Goal: Task Accomplishment & Management: Use online tool/utility

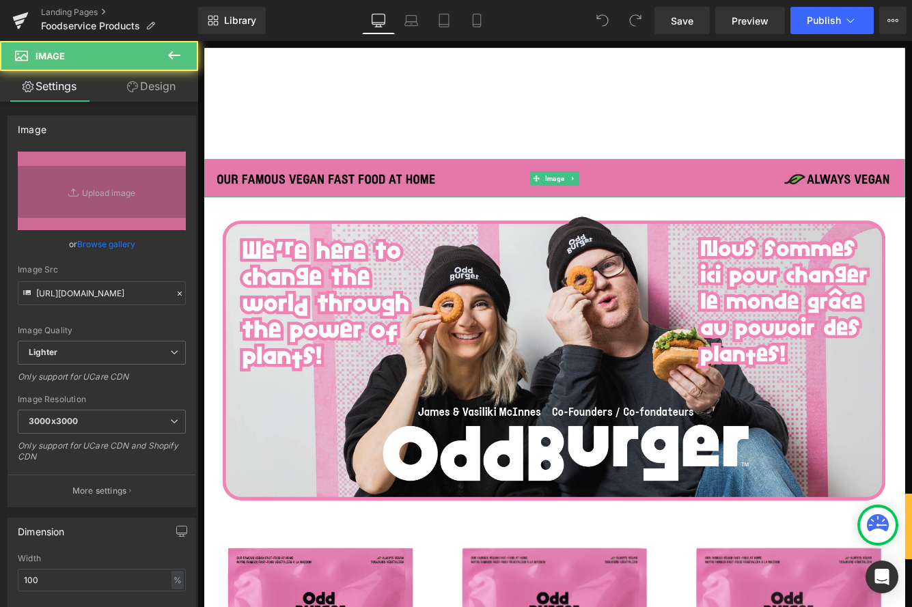
click at [279, 197] on img at bounding box center [611, 200] width 810 height 44
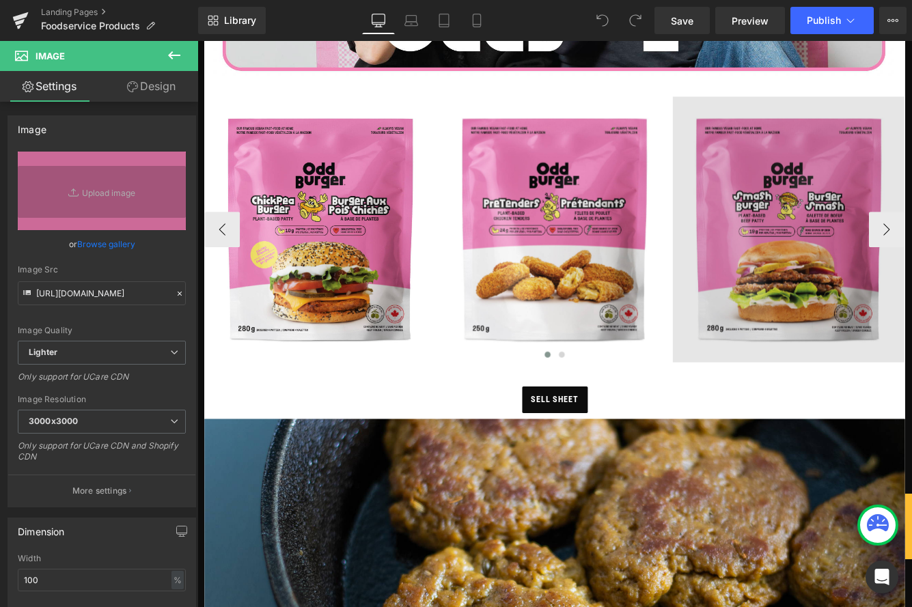
scroll to position [497, 0]
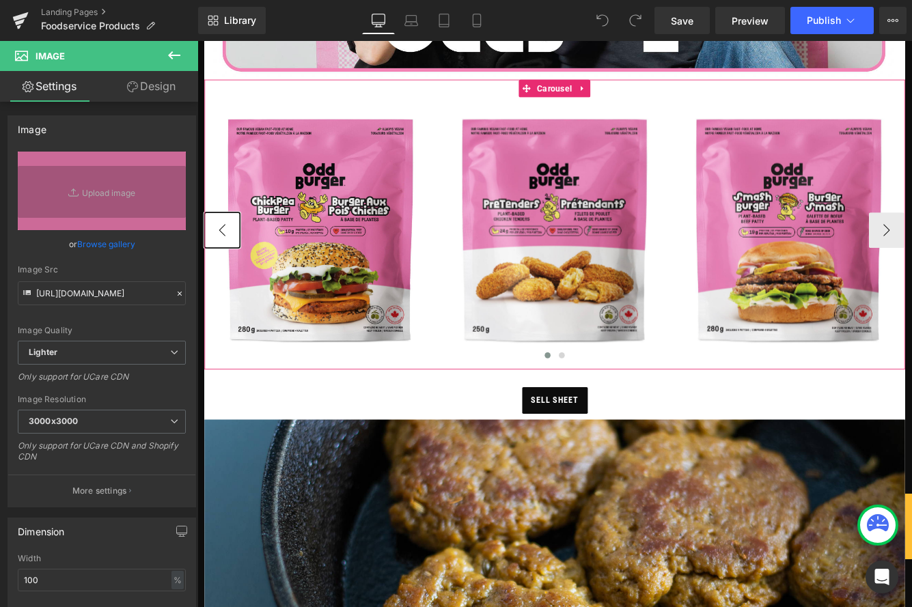
click at [238, 264] on button "‹" at bounding box center [226, 259] width 41 height 41
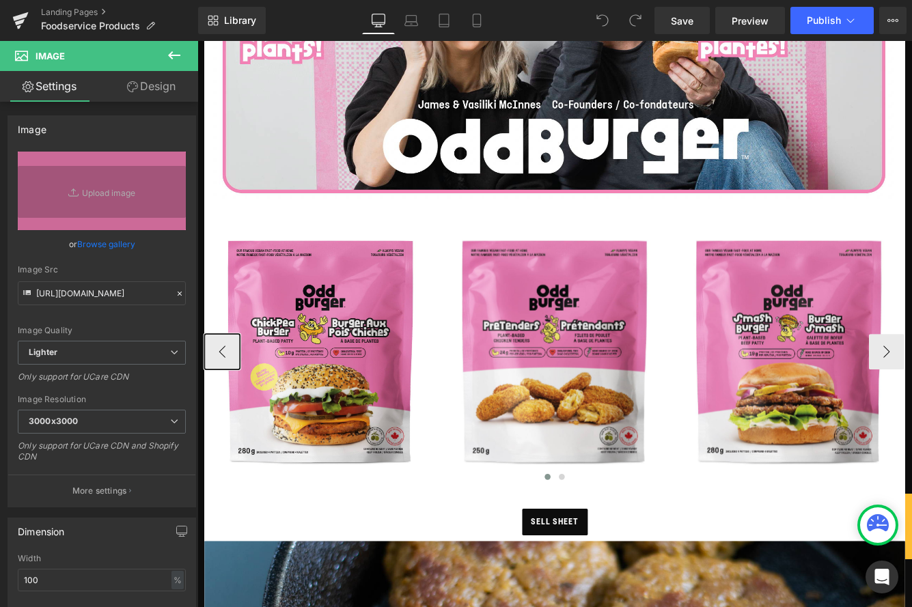
scroll to position [352, 0]
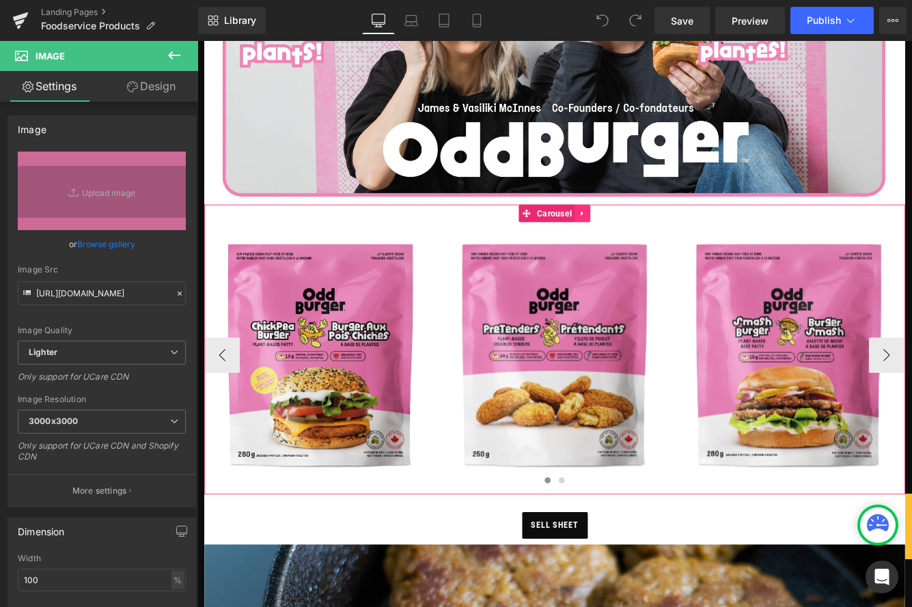
click at [645, 244] on icon at bounding box center [644, 241] width 10 height 10
click at [641, 245] on link at bounding box center [635, 240] width 18 height 20
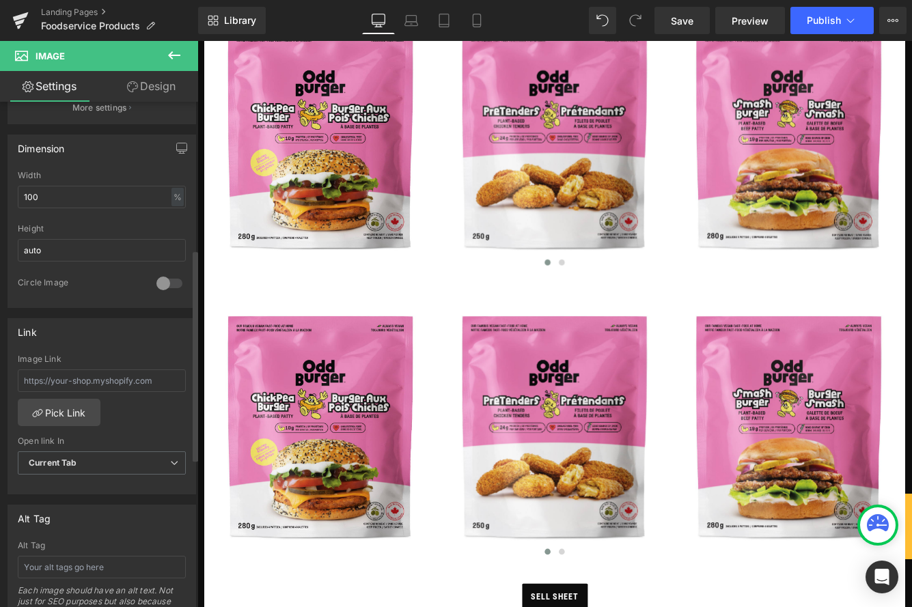
scroll to position [352, 0]
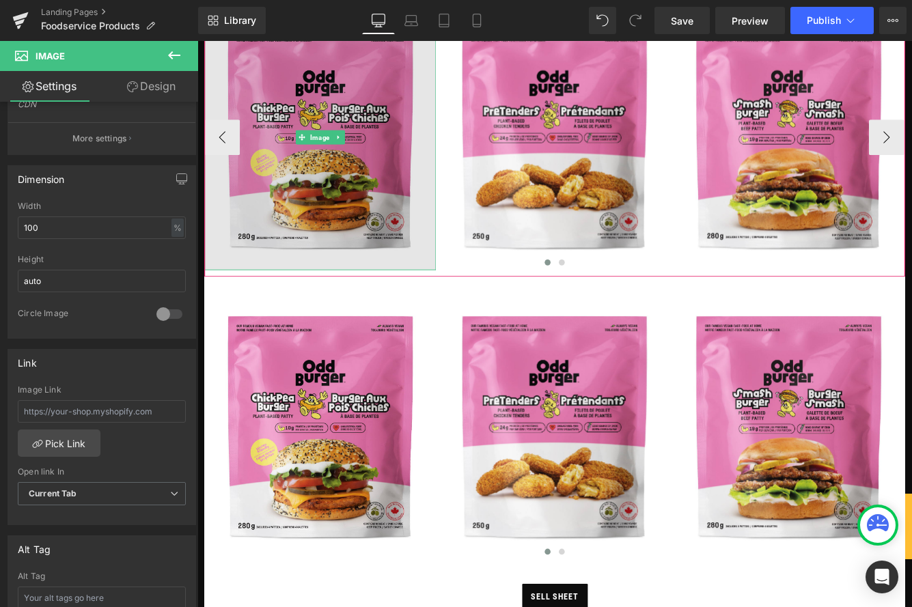
click at [331, 226] on img at bounding box center [340, 152] width 268 height 307
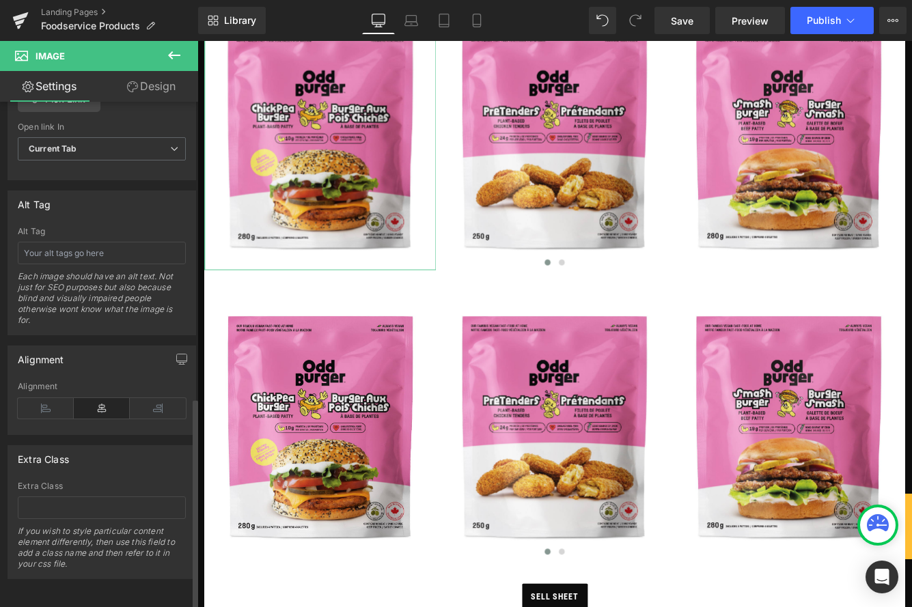
scroll to position [0, 0]
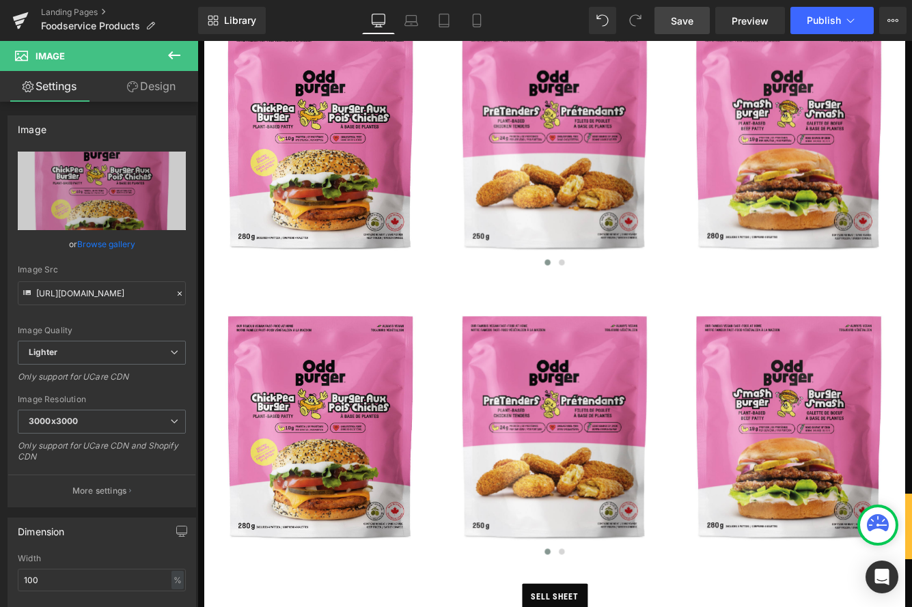
click at [693, 16] on span "Save" at bounding box center [682, 21] width 23 height 14
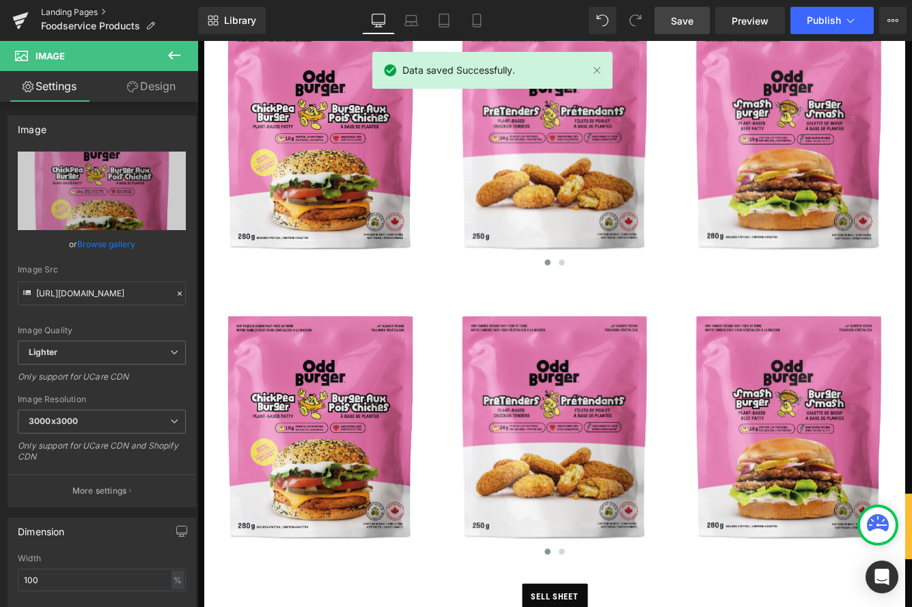
click at [96, 9] on link "Landing Pages" at bounding box center [119, 12] width 157 height 11
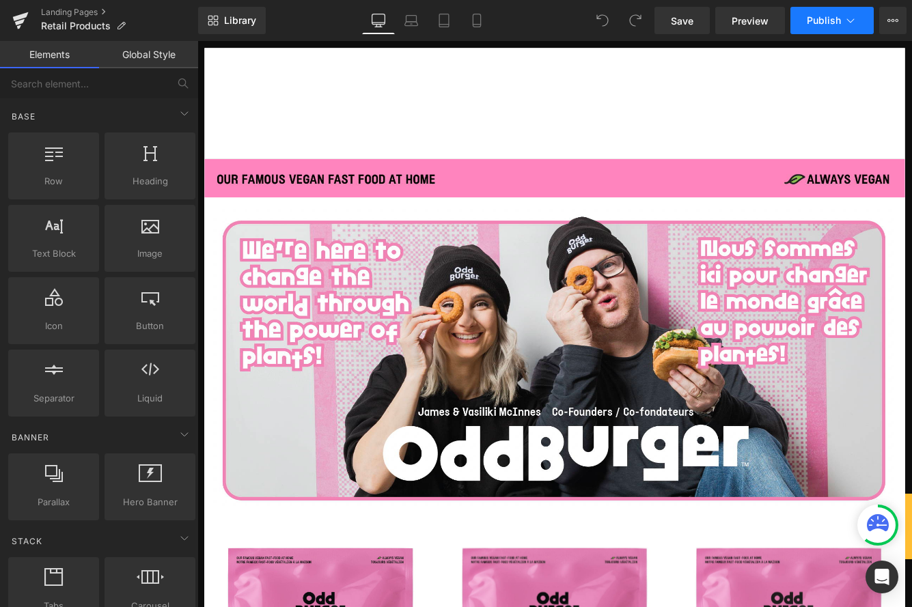
click at [822, 23] on span "Publish" at bounding box center [824, 20] width 34 height 11
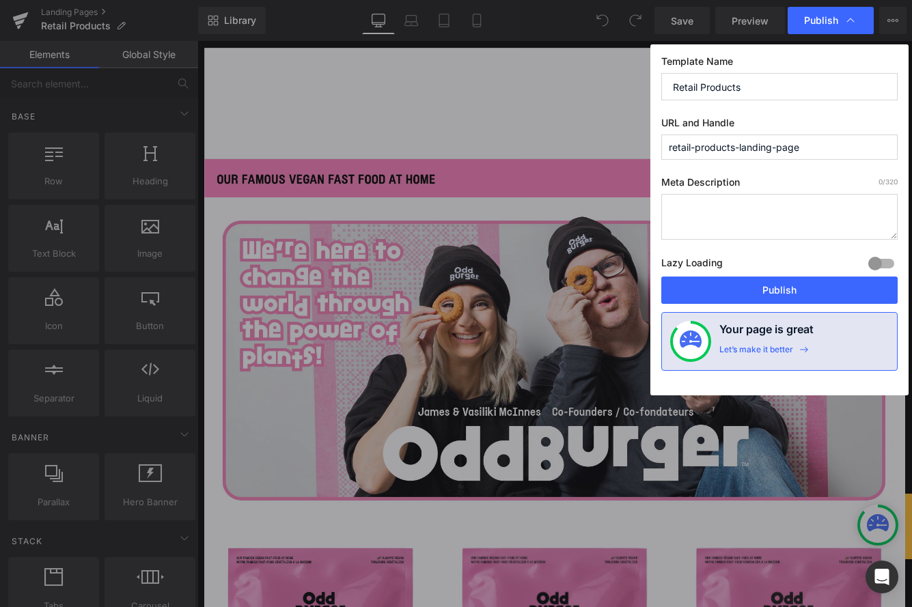
drag, startPoint x: 738, startPoint y: 148, endPoint x: 758, endPoint y: 146, distance: 19.3
click at [0, 0] on input "retail-products-landing-page" at bounding box center [0, 0] width 0 height 0
drag, startPoint x: 734, startPoint y: 150, endPoint x: 848, endPoint y: 148, distance: 114.8
click at [0, 0] on input "retail-products-landing-page" at bounding box center [0, 0] width 0 height 0
type input "retail-products"
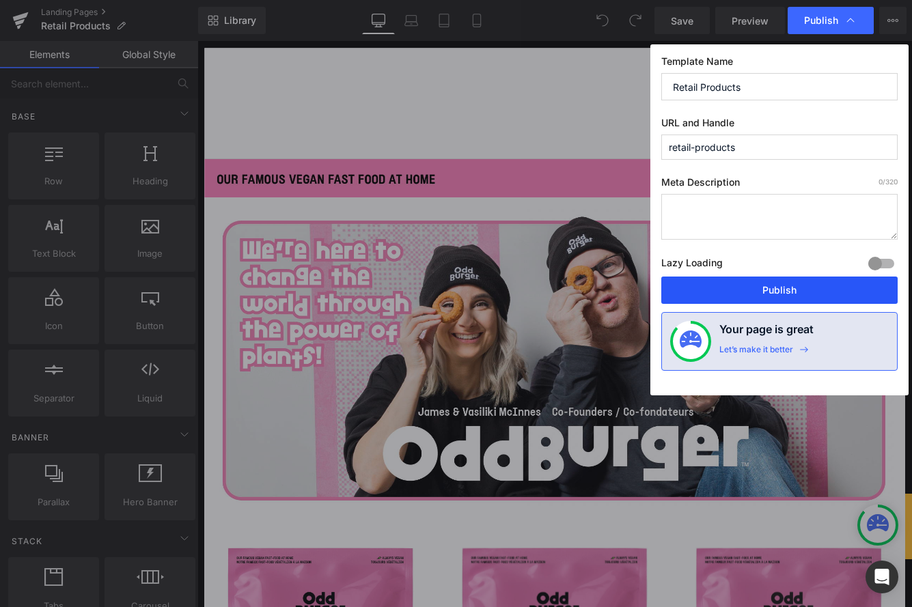
click at [0, 0] on button "Publish" at bounding box center [0, 0] width 0 height 0
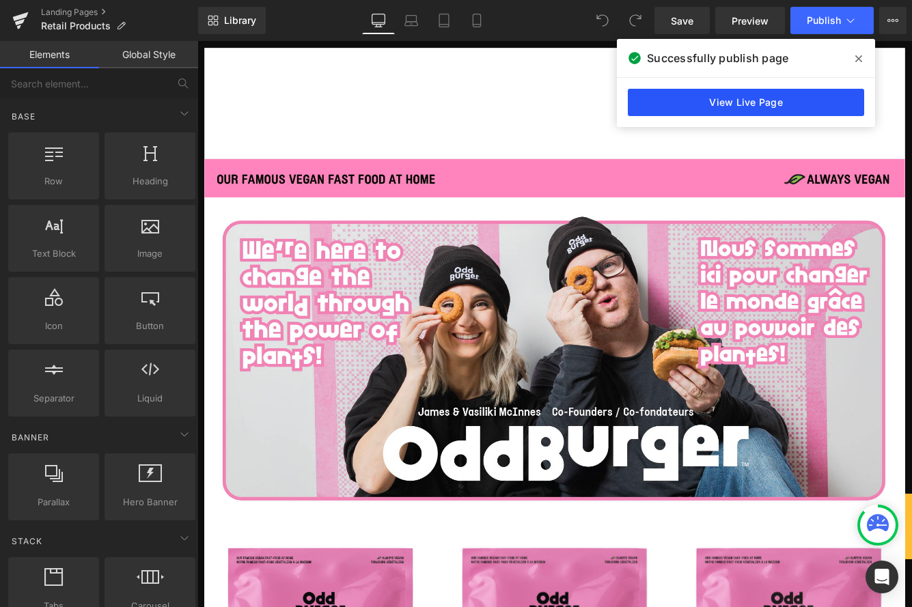
click at [0, 0] on link "View Live Page" at bounding box center [0, 0] width 0 height 0
